Goal: Task Accomplishment & Management: Use online tool/utility

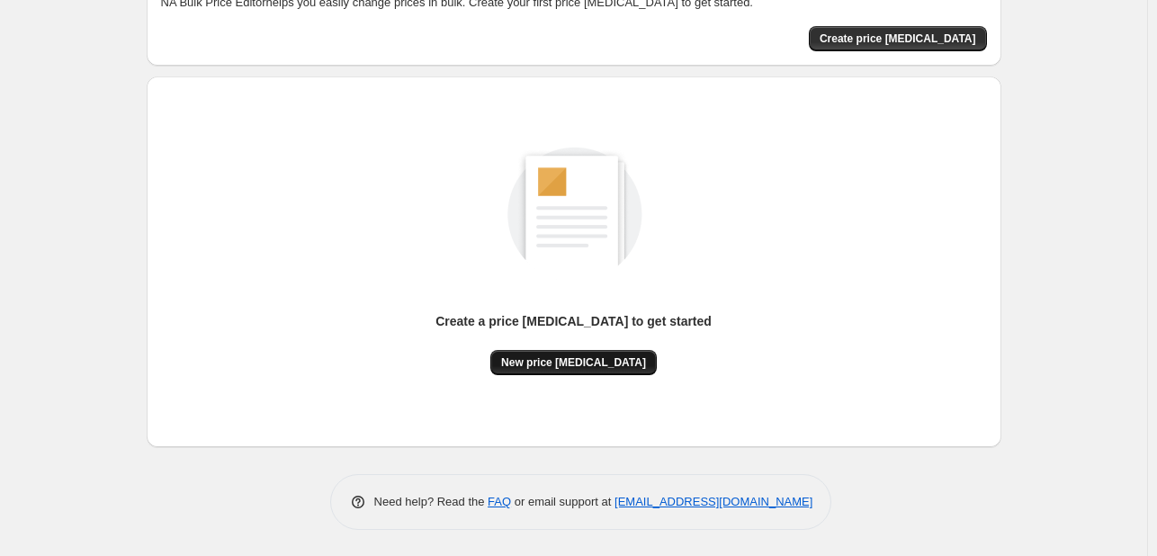
scroll to position [117, 0]
click at [569, 364] on span "New price change job" at bounding box center [573, 363] width 145 height 14
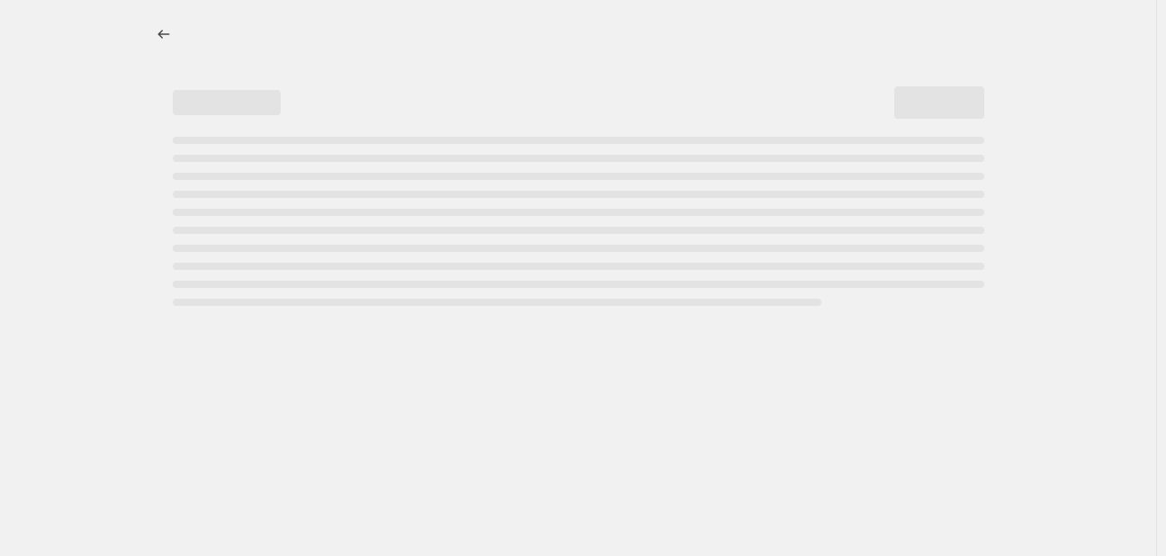
select select "percentage"
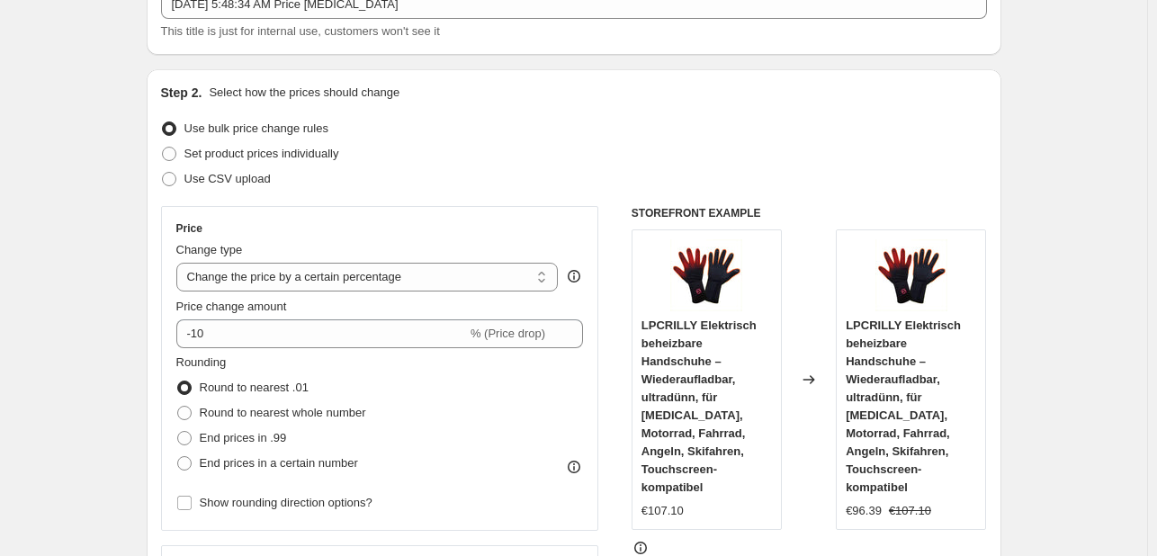
scroll to position [126, 0]
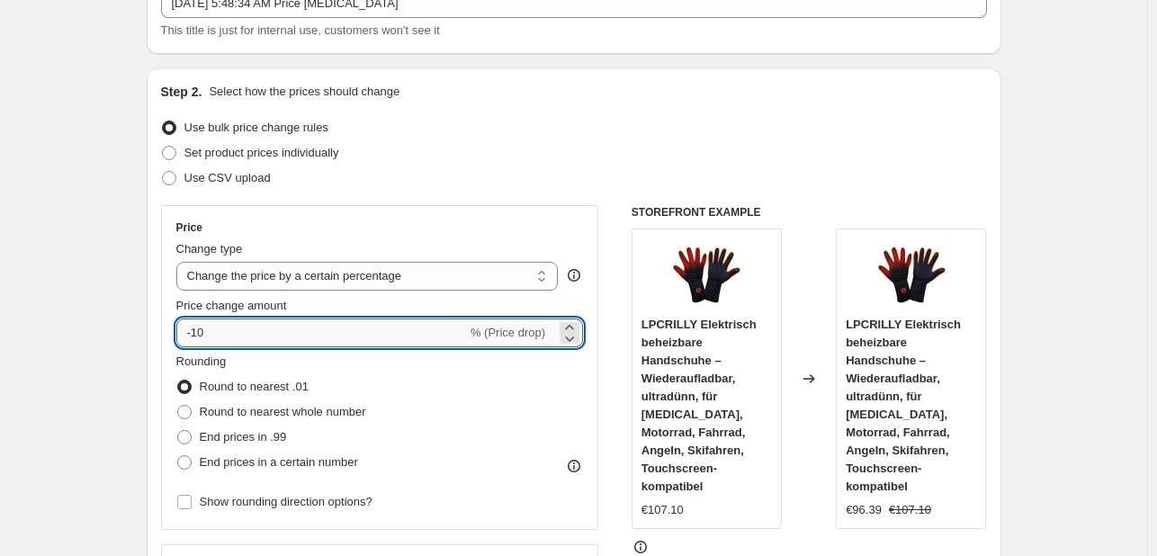
click at [345, 329] on input "-10" at bounding box center [321, 332] width 291 height 29
type input "-1"
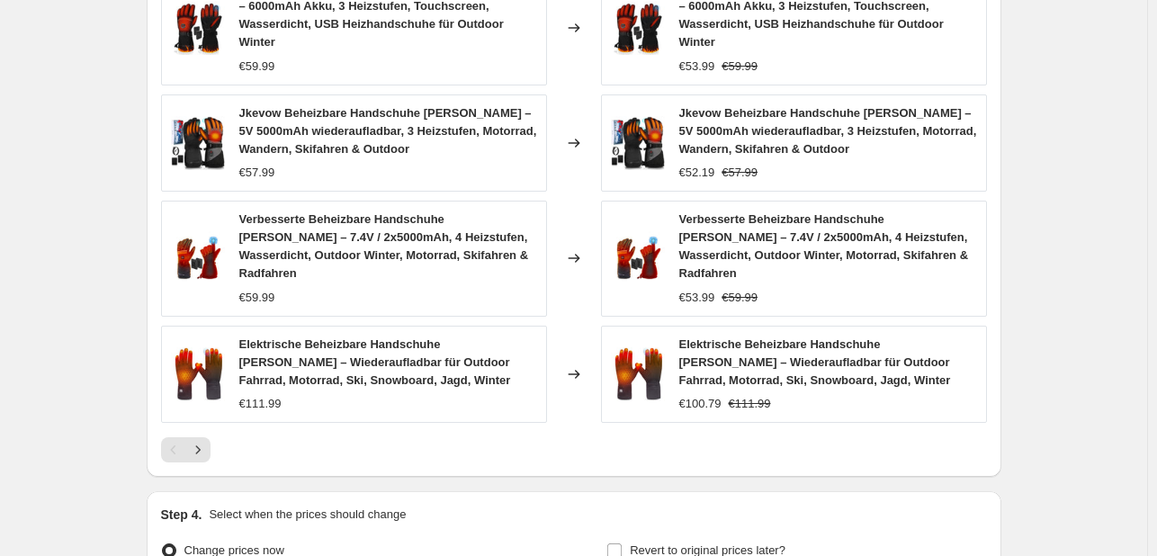
scroll to position [1378, 0]
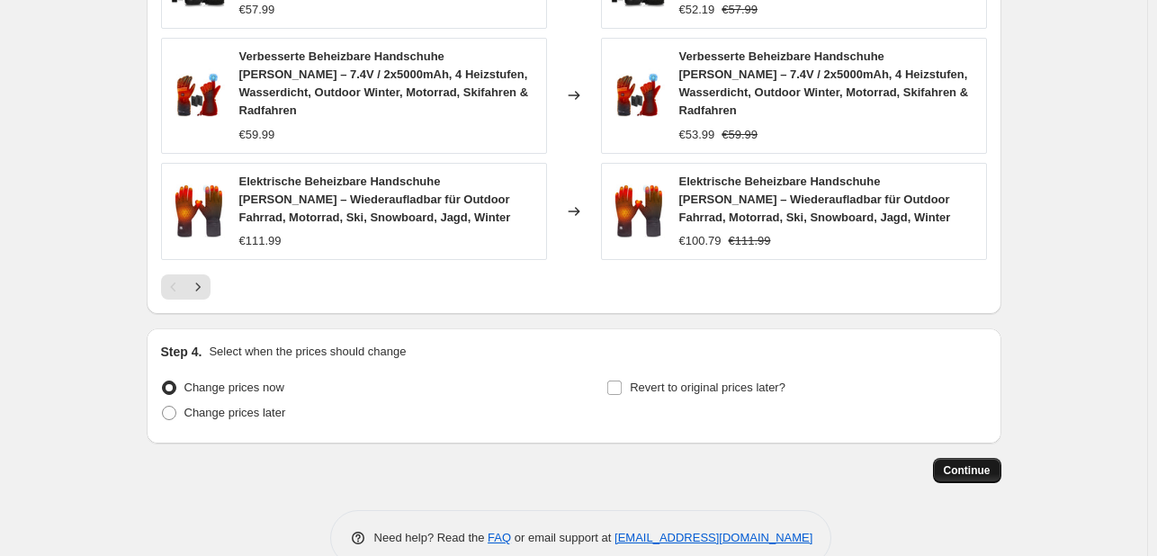
type input "-20"
click at [966, 458] on button "Continue" at bounding box center [967, 470] width 68 height 25
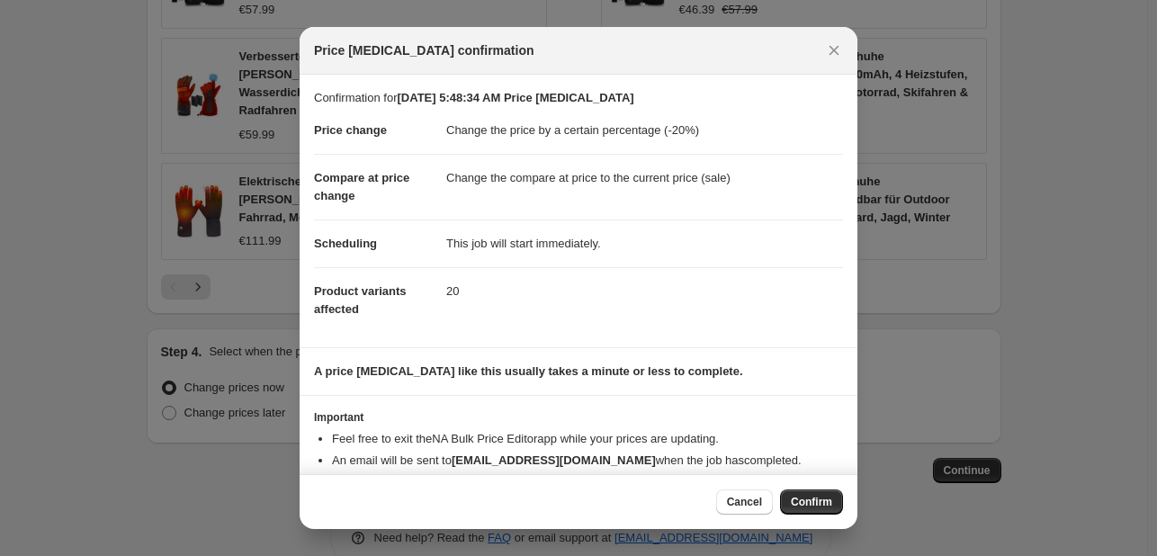
scroll to position [34, 0]
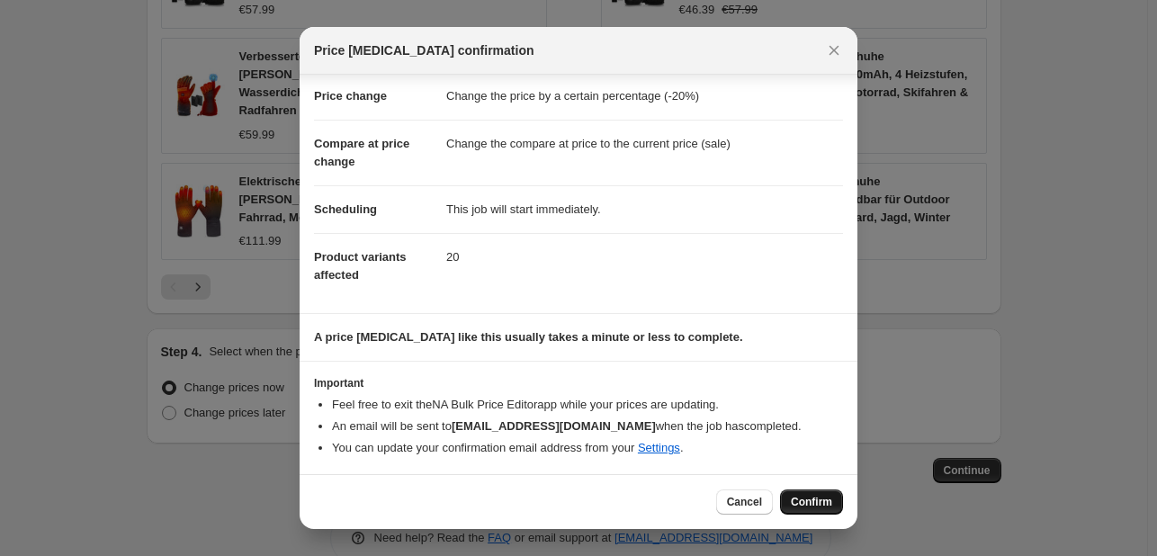
click at [801, 505] on span "Confirm" at bounding box center [811, 502] width 41 height 14
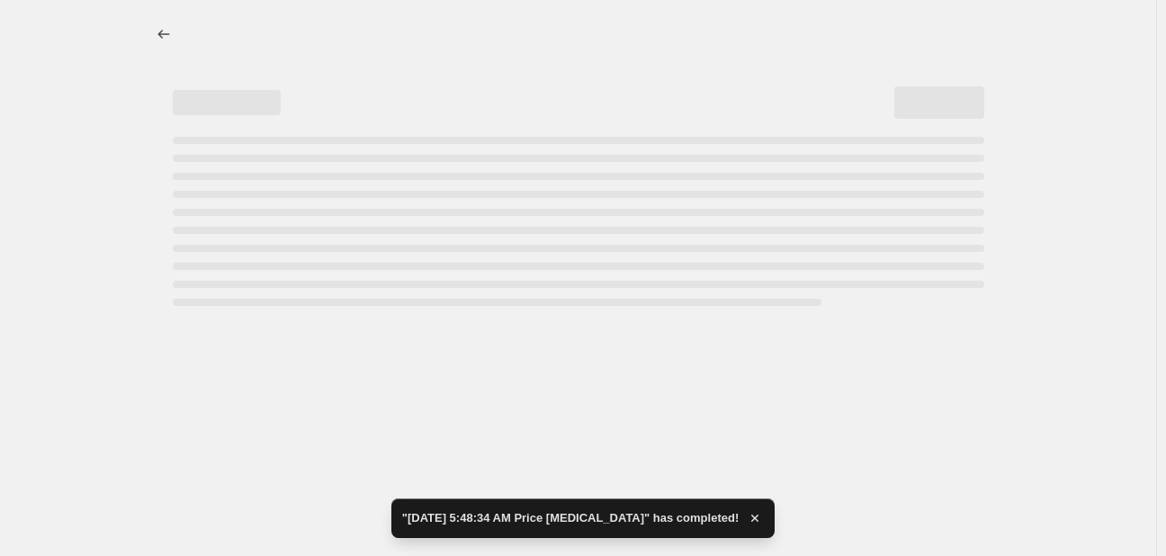
select select "percentage"
